Goal: Task Accomplishment & Management: Complete application form

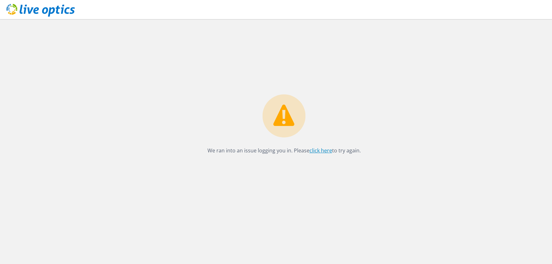
click at [331, 151] on link "click here" at bounding box center [320, 150] width 23 height 7
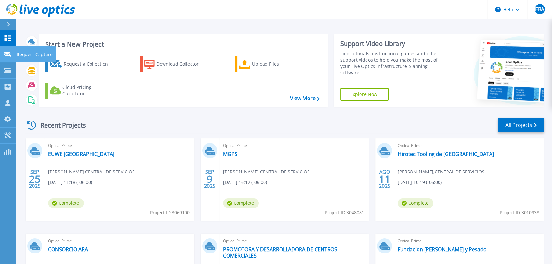
click at [9, 53] on icon at bounding box center [8, 54] width 8 height 5
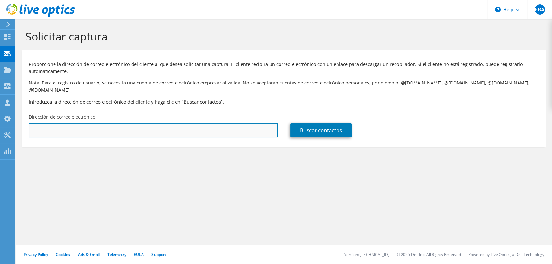
click at [189, 123] on input "text" at bounding box center [153, 130] width 249 height 14
click at [238, 127] on input "text" at bounding box center [153, 130] width 249 height 14
paste input "[PERSON_NAME][EMAIL_ADDRESS][PERSON_NAME][DOMAIN_NAME]"
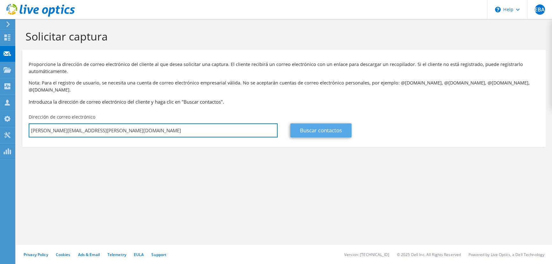
type input "[PERSON_NAME][EMAIL_ADDRESS][PERSON_NAME][DOMAIN_NAME]"
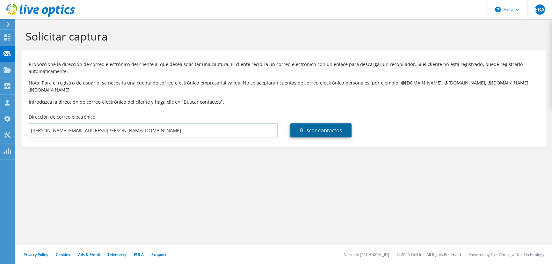
click at [337, 123] on link "Buscar contactos" at bounding box center [320, 130] width 61 height 14
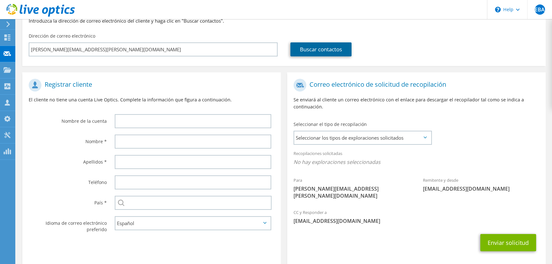
scroll to position [99, 0]
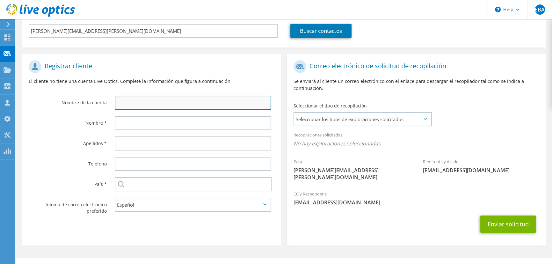
click at [171, 98] on input "text" at bounding box center [193, 103] width 156 height 14
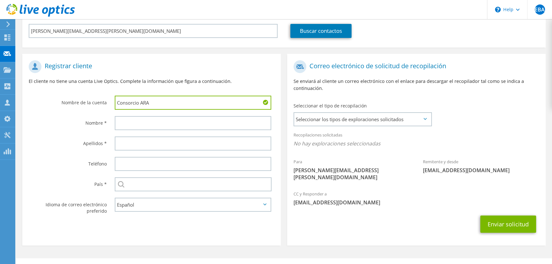
type input "Consorcio ARA"
type input "[PERSON_NAME]"
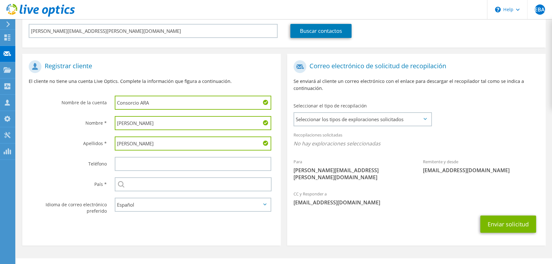
type input "[PERSON_NAME]"
click at [131, 157] on input "text" at bounding box center [193, 164] width 156 height 14
paste input "[PHONE_NUMBER]"
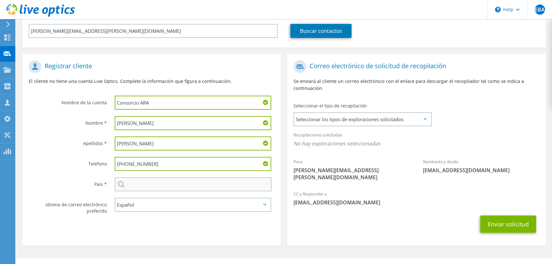
type input "[PHONE_NUMBER]"
click at [148, 183] on input "text" at bounding box center [193, 184] width 157 height 14
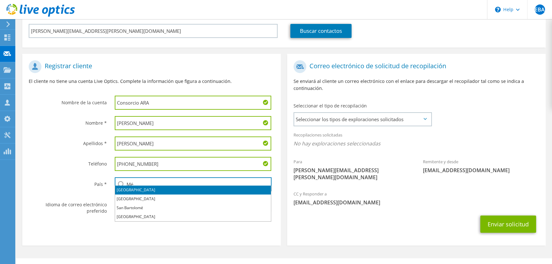
click at [145, 191] on li "[GEOGRAPHIC_DATA]" at bounding box center [193, 189] width 156 height 9
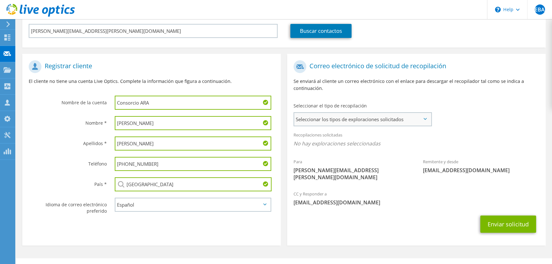
type input "[GEOGRAPHIC_DATA]"
click at [382, 115] on span "Seleccionar los tipos de exploraciones solicitados" at bounding box center [362, 119] width 137 height 13
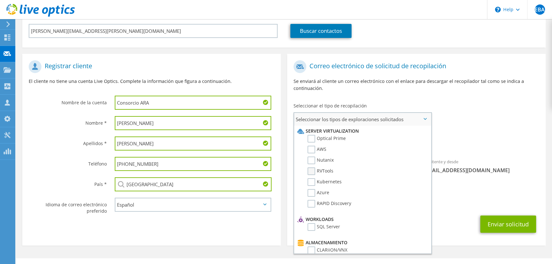
click at [312, 167] on label "RVTools" at bounding box center [321, 171] width 26 height 8
click at [0, 0] on input "RVTools" at bounding box center [0, 0] width 0 height 0
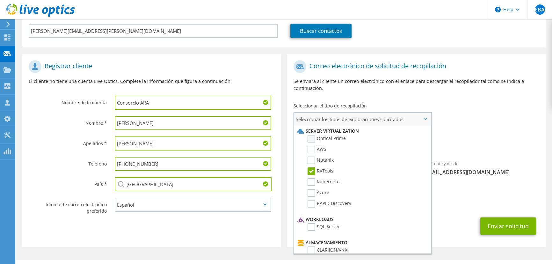
click at [312, 135] on label "Optical Prime" at bounding box center [327, 139] width 38 height 8
click at [0, 0] on input "Optical Prime" at bounding box center [0, 0] width 0 height 0
click at [488, 114] on div "Para [PERSON_NAME][EMAIL_ADDRESS][PERSON_NAME][DOMAIN_NAME] Remitente y desde […" at bounding box center [416, 123] width 258 height 132
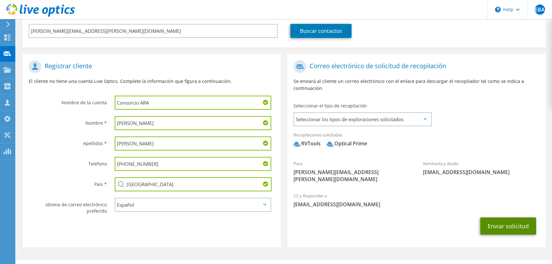
click at [500, 218] on button "Enviar solicitud" at bounding box center [508, 225] width 56 height 17
